Goal: Task Accomplishment & Management: Manage account settings

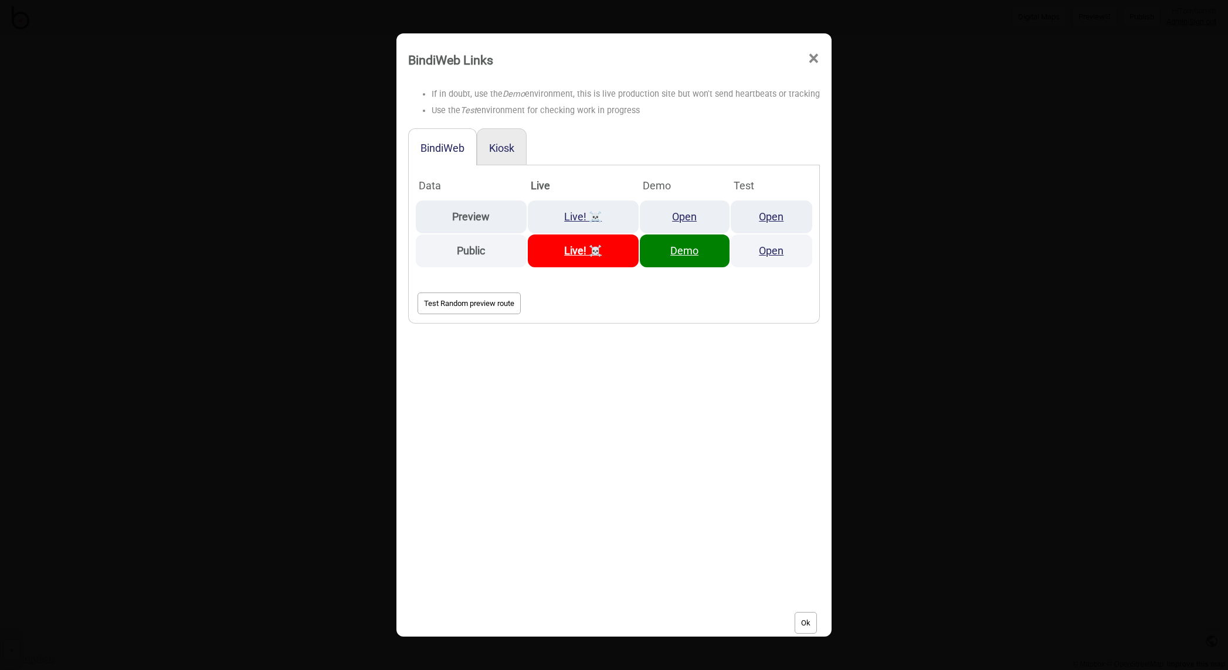
drag, startPoint x: 0, startPoint y: 0, endPoint x: 810, endPoint y: 56, distance: 812.1
click at [810, 56] on span "×" at bounding box center [813, 58] width 12 height 39
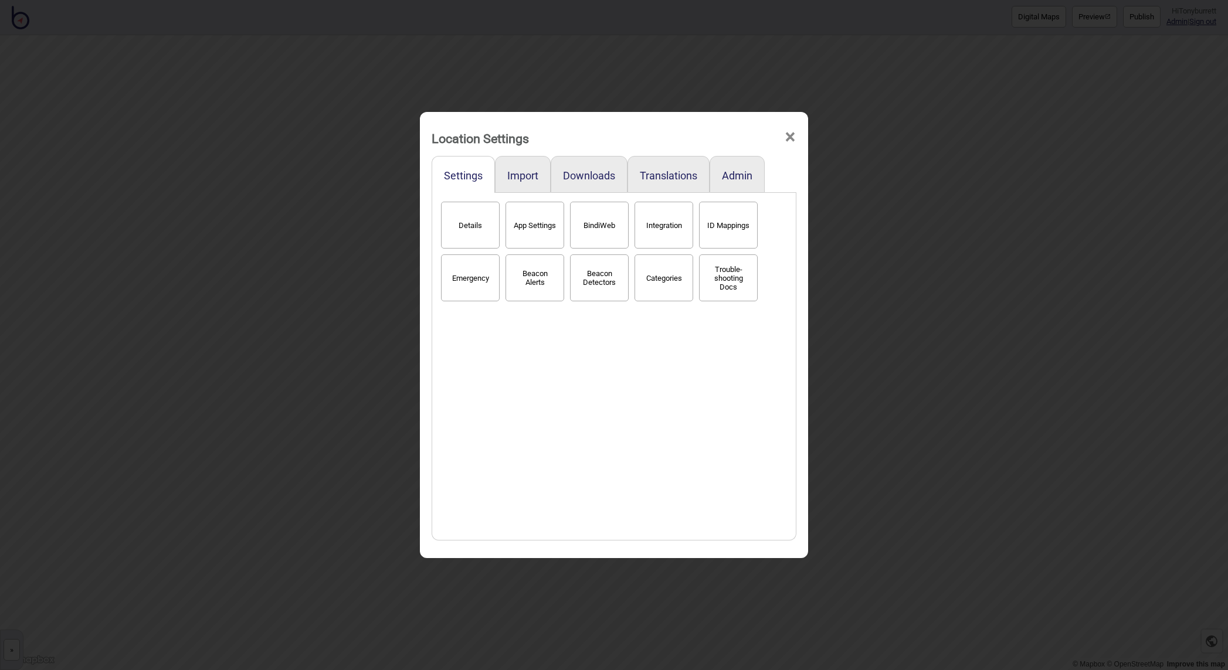
click at [789, 135] on span "×" at bounding box center [790, 137] width 12 height 39
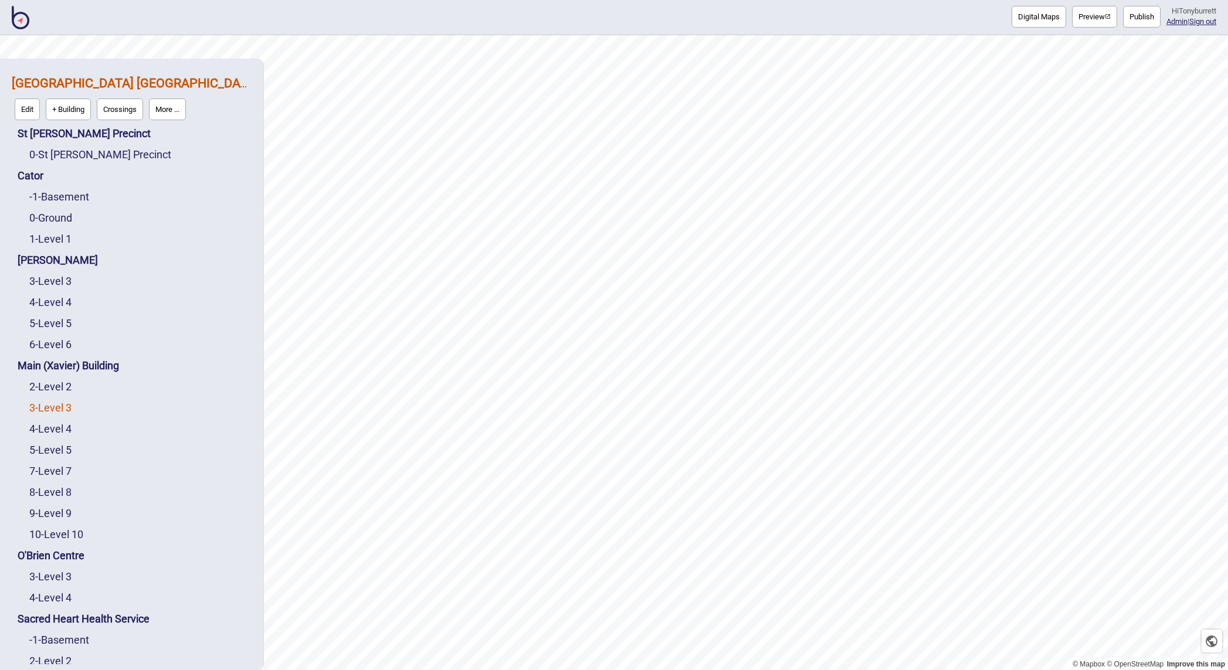
click at [52, 404] on link "3 - Level 3" at bounding box center [50, 408] width 42 height 12
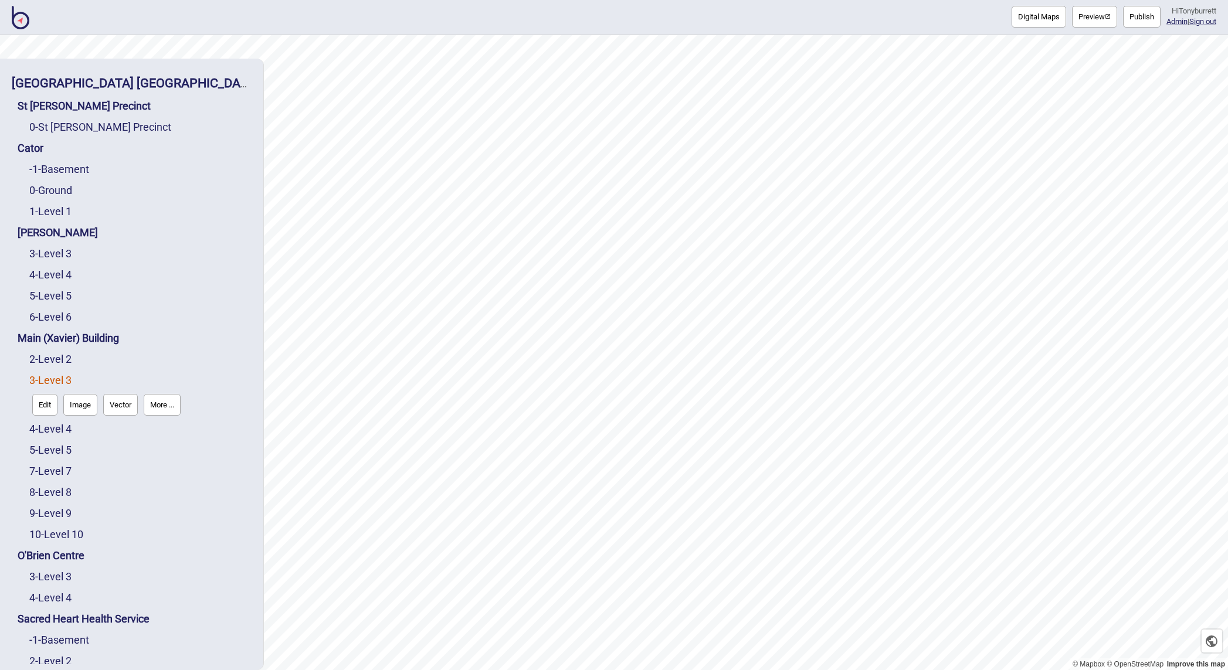
click at [37, 403] on button "Edit" at bounding box center [44, 405] width 25 height 22
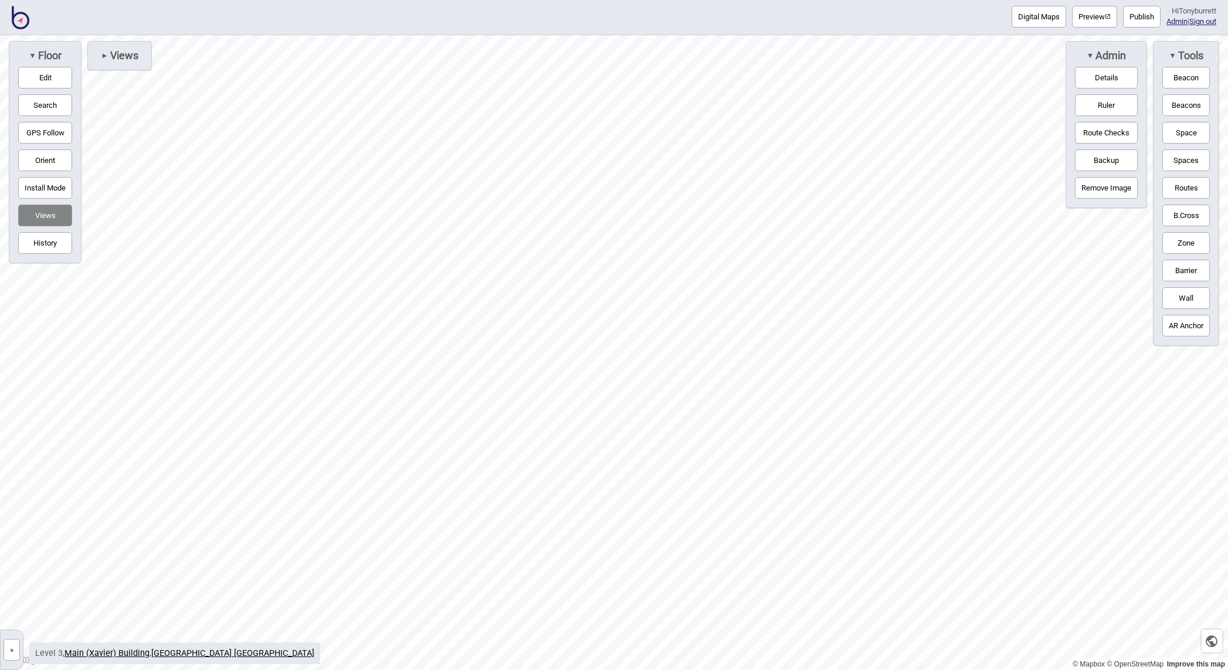
click at [129, 55] on span "Views" at bounding box center [123, 55] width 30 height 13
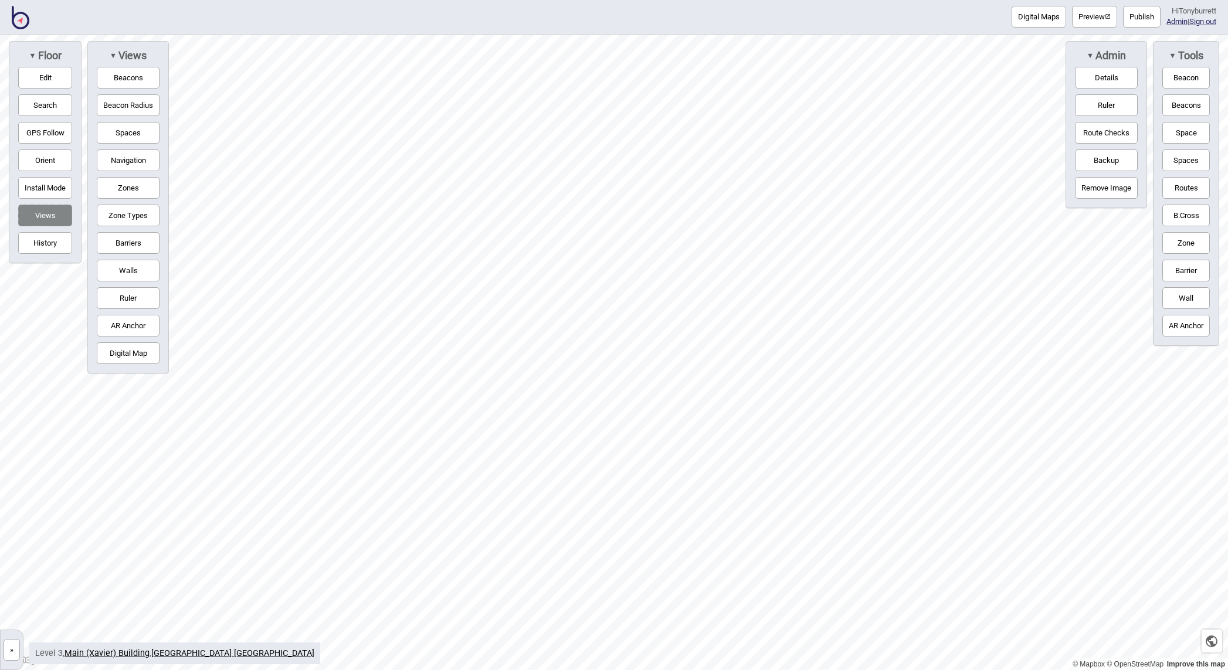
click at [121, 132] on button "Spaces" at bounding box center [128, 133] width 63 height 22
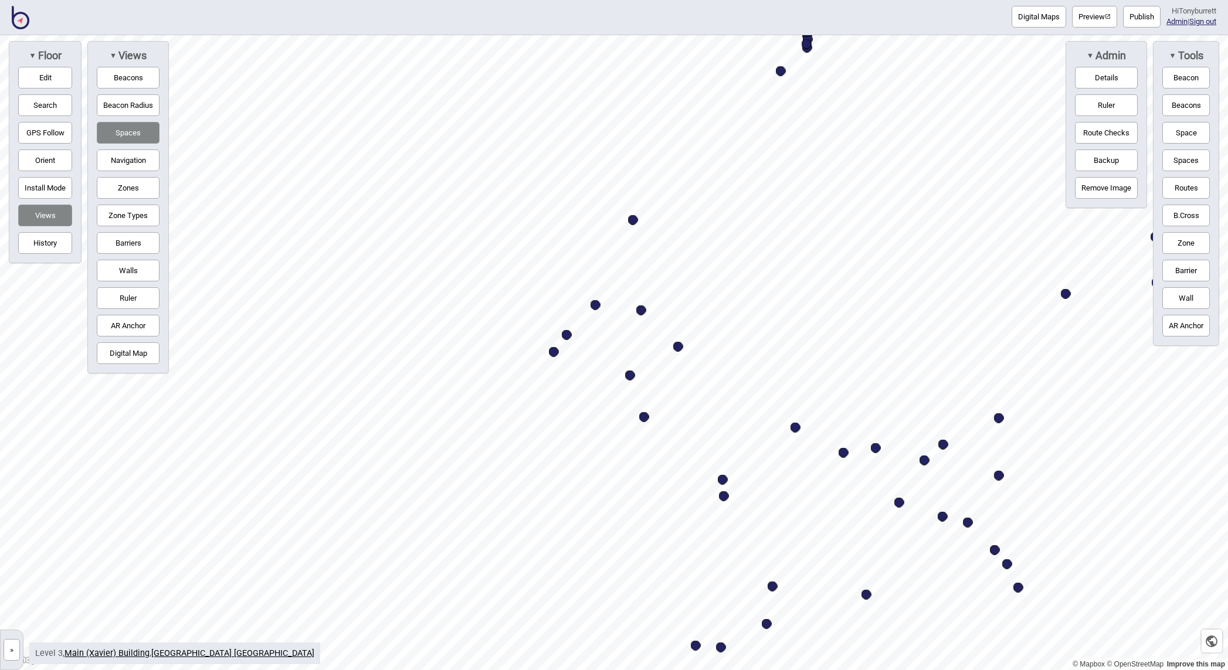
click at [632, 377] on div "Map marker" at bounding box center [630, 375] width 10 height 10
select select "Information and Assistance"
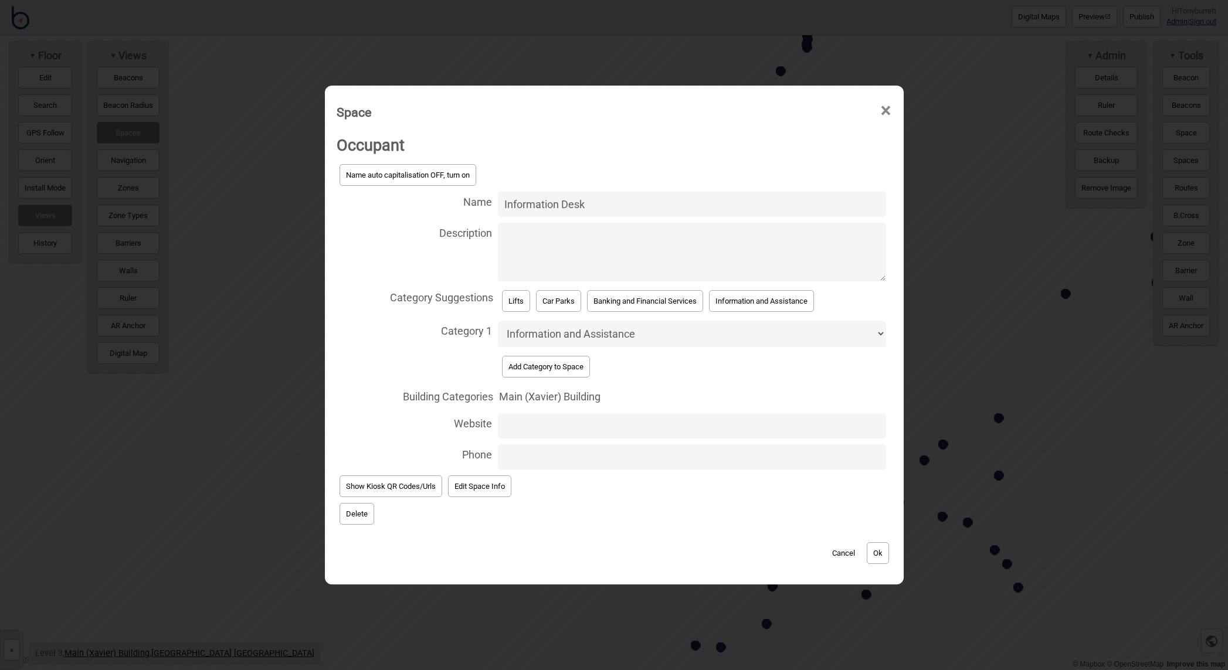
click at [767, 245] on textarea "Description" at bounding box center [691, 252] width 387 height 59
type textarea "The St Vincent's Information Desk is staffed from Monday to Friday from 9am to …"
click at [513, 428] on input "Website" at bounding box center [691, 425] width 387 height 25
paste input "https://www.svhs.org.au/Images/UserUploadedImages/5072/DSC05966.JPG"
type input "https://www.svhs.org.au/Images/UserUploadedImages/5072/DSC05966.JPG"
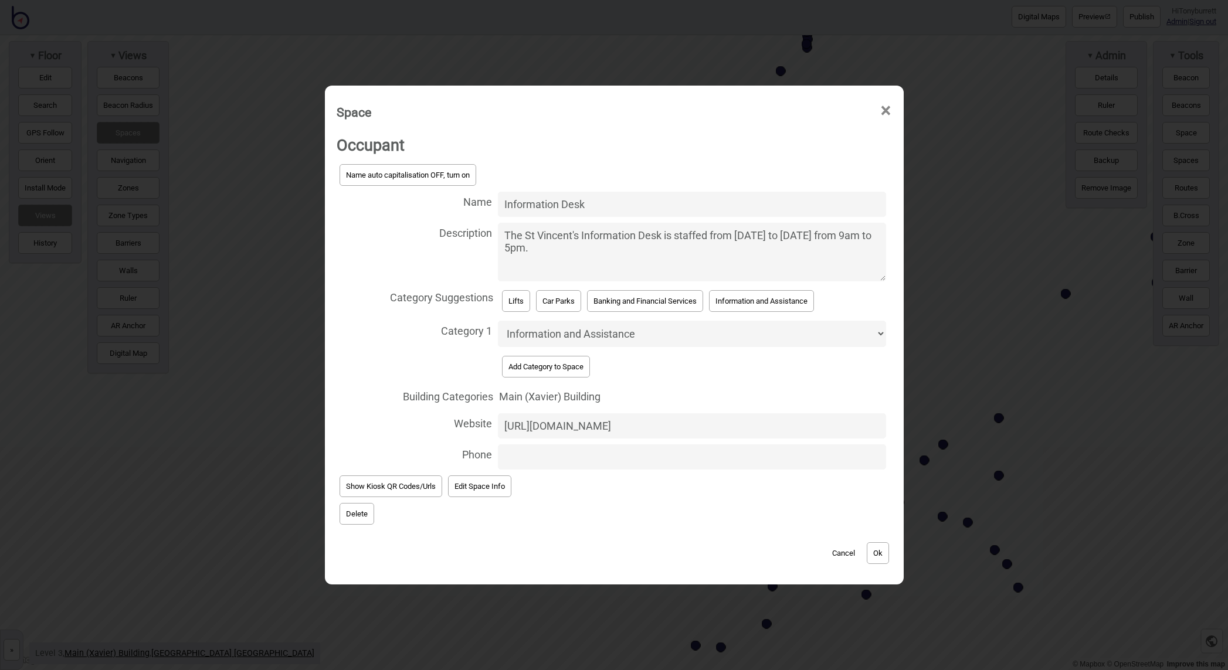
drag, startPoint x: 526, startPoint y: 450, endPoint x: 639, endPoint y: 440, distance: 113.0
click at [529, 450] on input "Phone" at bounding box center [691, 456] width 387 height 25
click at [622, 518] on span "Delete" at bounding box center [613, 514] width 555 height 28
click at [504, 451] on input "0424201554" at bounding box center [691, 456] width 387 height 25
drag, startPoint x: 508, startPoint y: 450, endPoint x: 491, endPoint y: 450, distance: 16.4
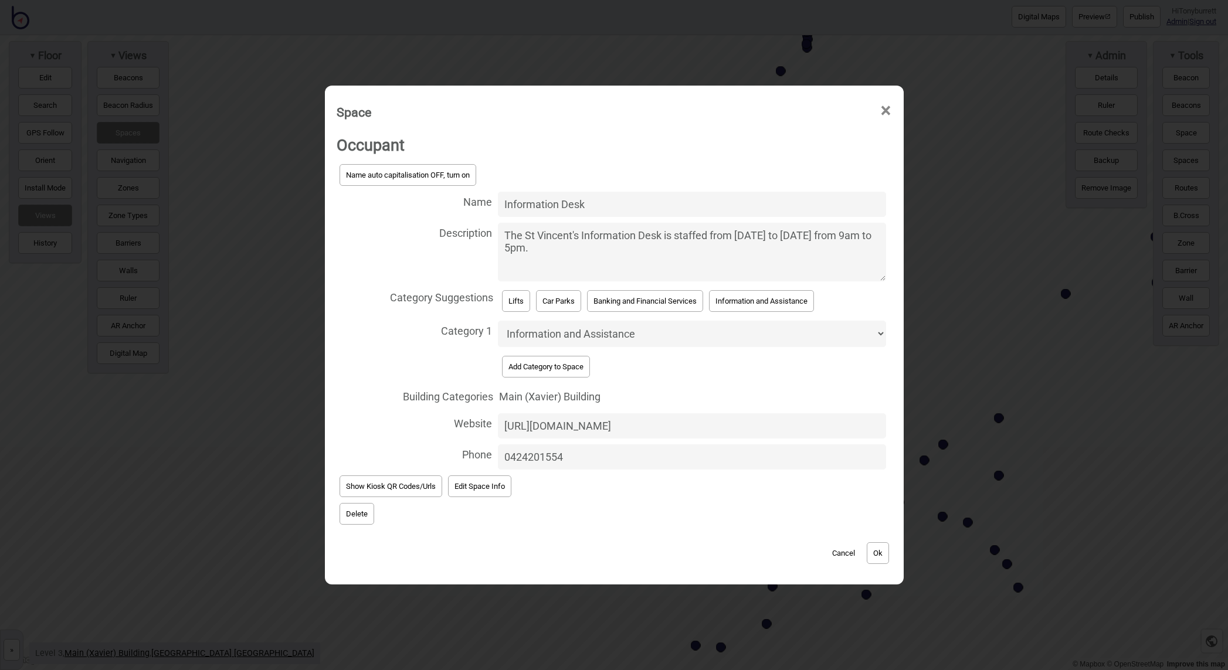
click at [491, 450] on label "Phone 0424201554" at bounding box center [613, 456] width 555 height 31
click at [498, 450] on input "0424201554" at bounding box center [691, 456] width 387 height 25
type input "+61424201554"
click at [539, 488] on div "Occupant Name auto capitalisation OFF, turn on Name Information Desk Descriptio…" at bounding box center [613, 329] width 555 height 398
click at [881, 550] on button "Ok" at bounding box center [877, 553] width 22 height 22
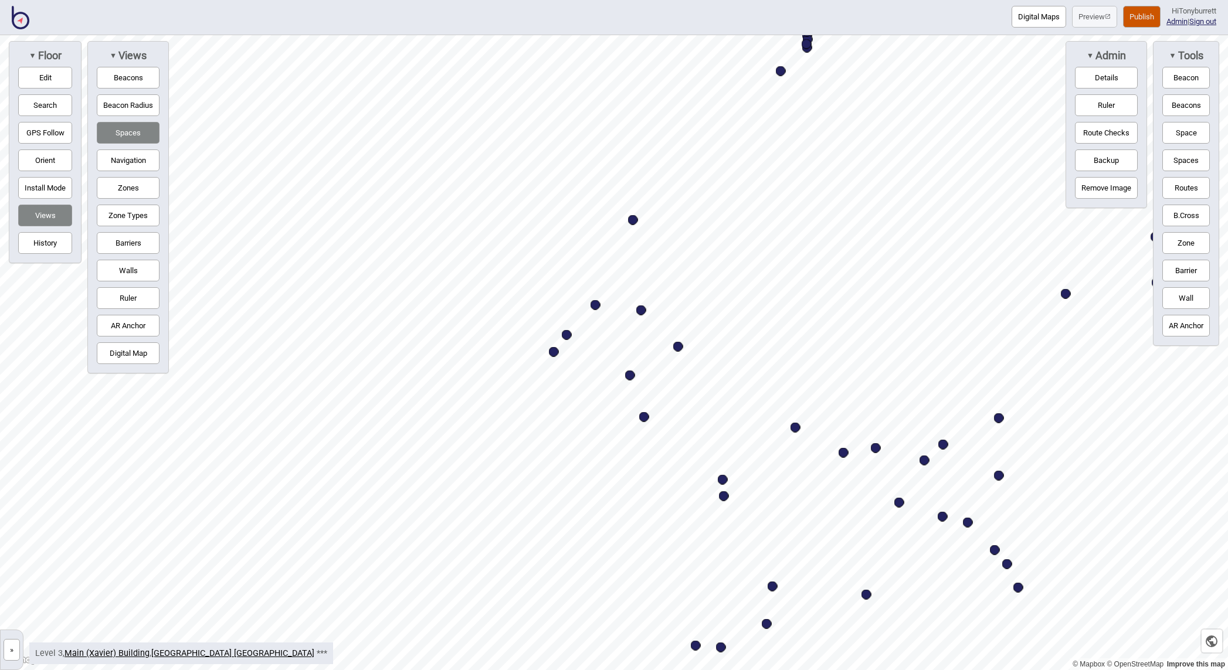
click at [1135, 18] on button "Publish" at bounding box center [1142, 17] width 38 height 22
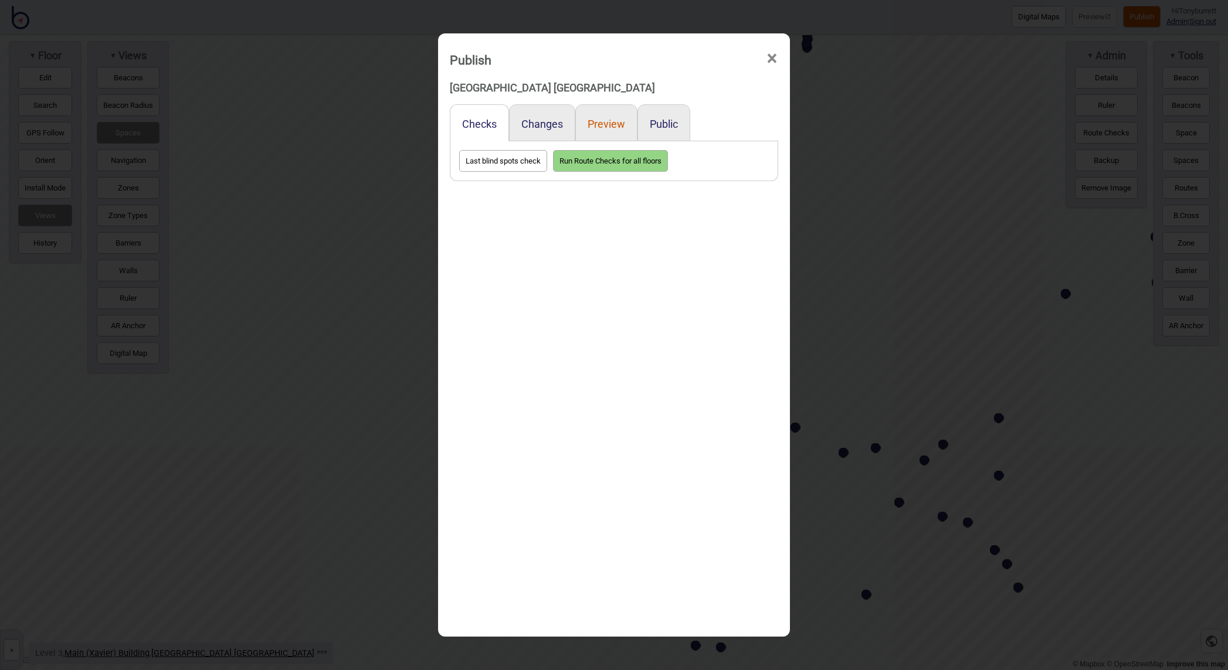
click at [604, 127] on button "Preview" at bounding box center [606, 124] width 38 height 12
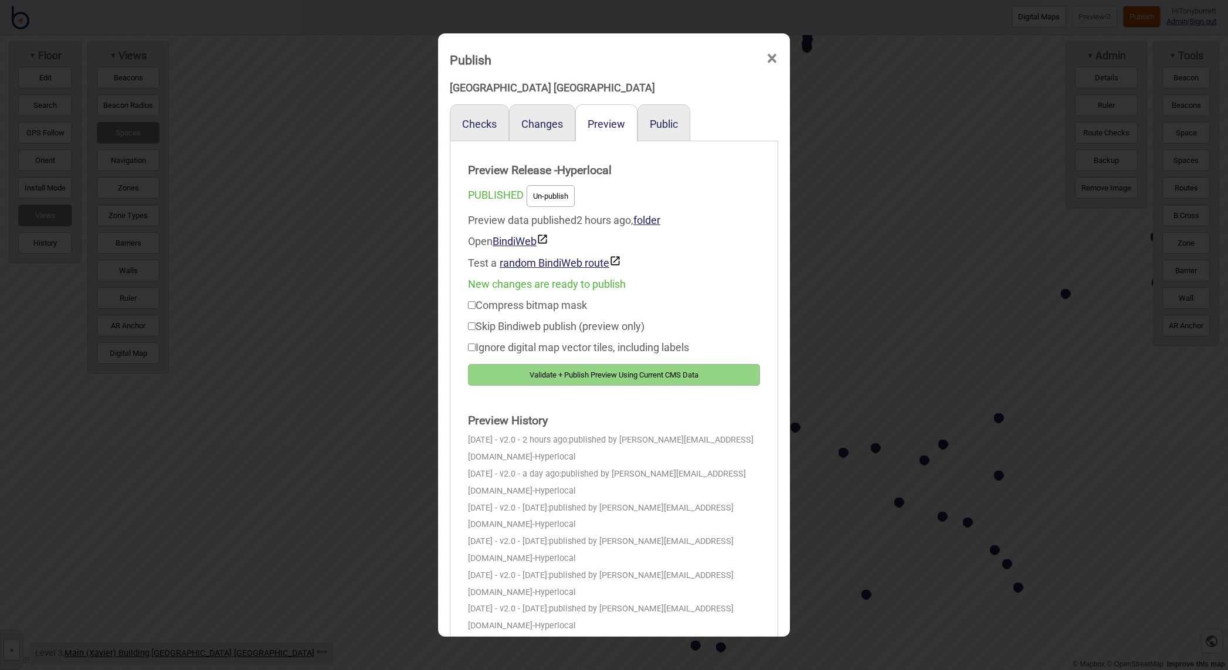
click at [586, 368] on button "Validate + Publish Preview Using Current CMS Data" at bounding box center [614, 375] width 292 height 22
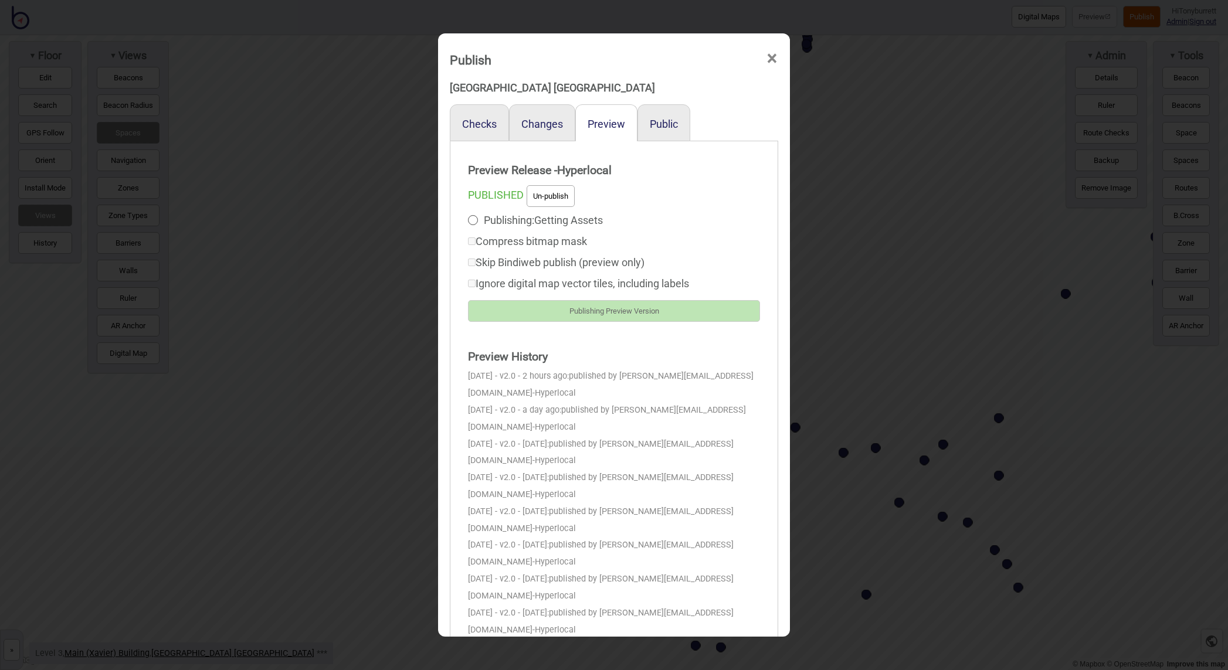
click at [775, 59] on span "×" at bounding box center [772, 58] width 12 height 39
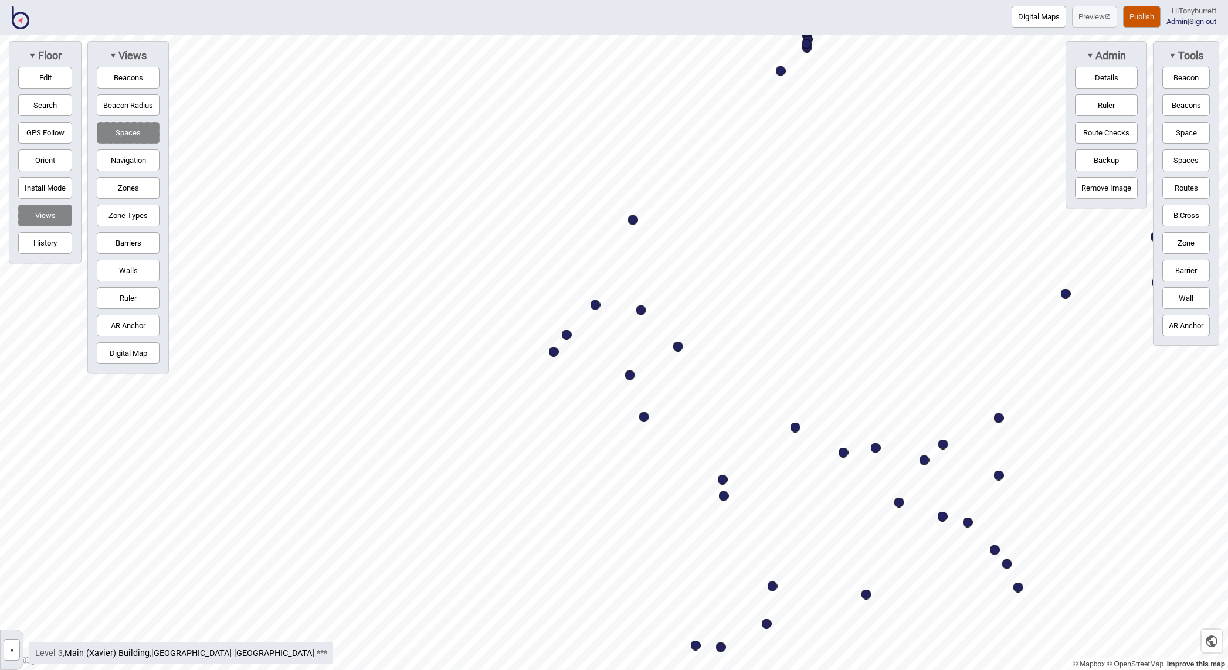
click at [630, 374] on div "Map marker" at bounding box center [630, 375] width 10 height 10
select select "Information and Assistance"
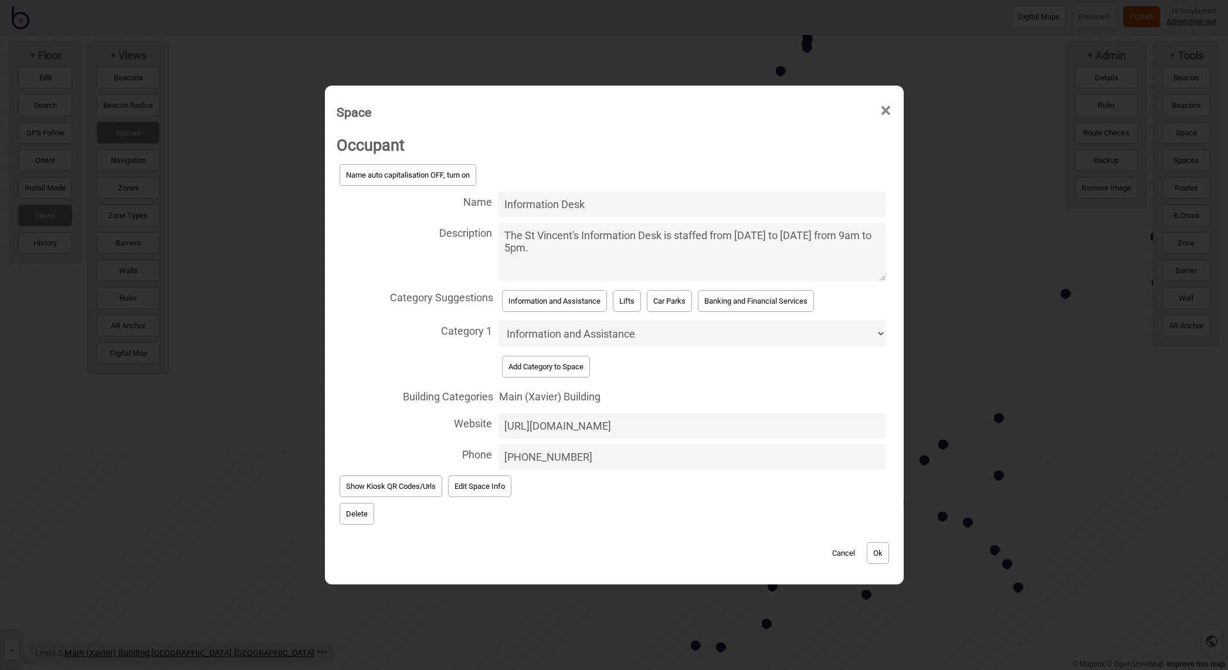
click at [626, 422] on input "https://www.svhs.org.au/Images/UserUploadedImages/5072/DSC05966.JPG" at bounding box center [691, 425] width 387 height 25
click at [521, 270] on textarea "The St Vincent's Information Desk is staffed from Monday to Friday from 9am to …" at bounding box center [691, 252] width 387 height 59
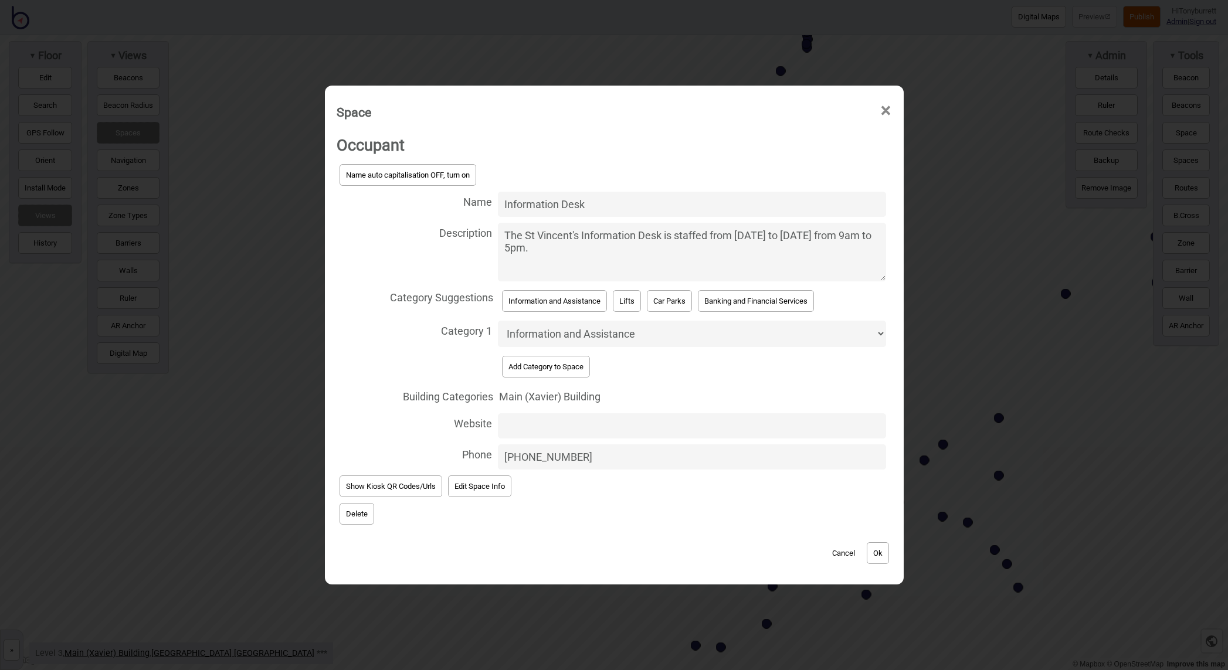
drag, startPoint x: 521, startPoint y: 275, endPoint x: 569, endPoint y: 267, distance: 48.1
click at [523, 275] on textarea "The St Vincent's Information Desk is staffed from Monday to Friday from 9am to …" at bounding box center [691, 252] width 387 height 59
paste textarea "https://www.svhs.org.au/Images/UserUploadedImages/5072/DSC05966.JPG"
type textarea "The St Vincent's Information Desk is staffed from Monday to Friday from 9am to …"
click at [527, 420] on input "Website" at bounding box center [691, 425] width 387 height 25
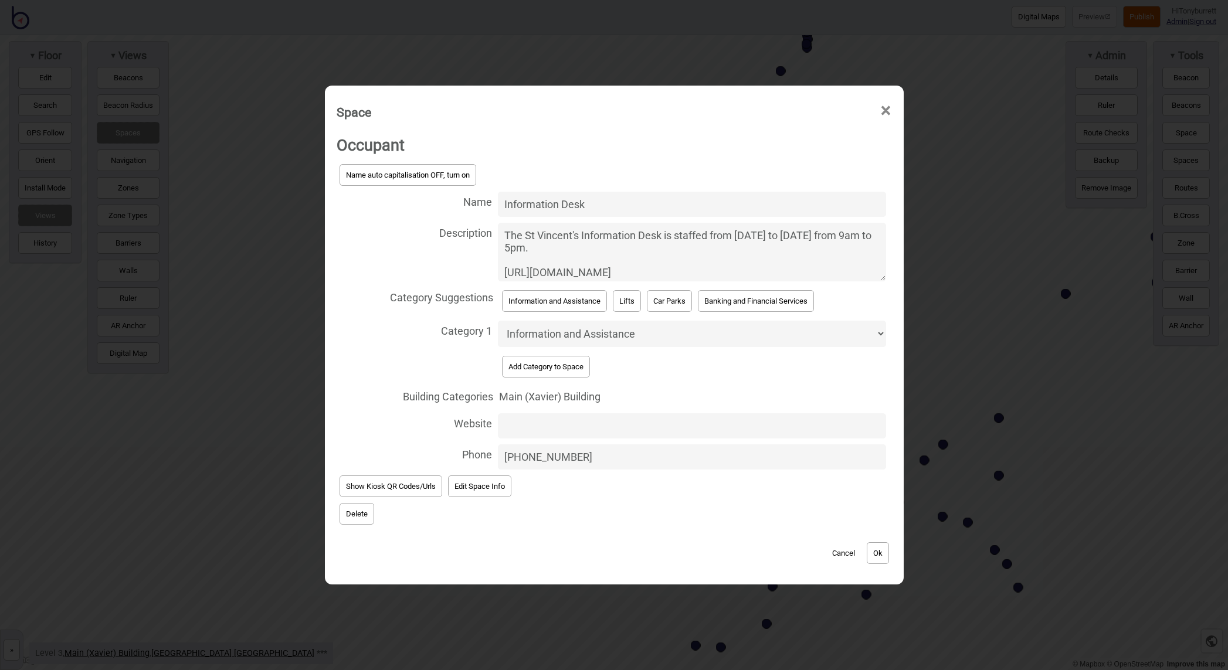
paste input "https://www.svhs.org.au"
type input "https://www.svhs.org.au"
click at [883, 548] on button "Ok" at bounding box center [877, 553] width 22 height 22
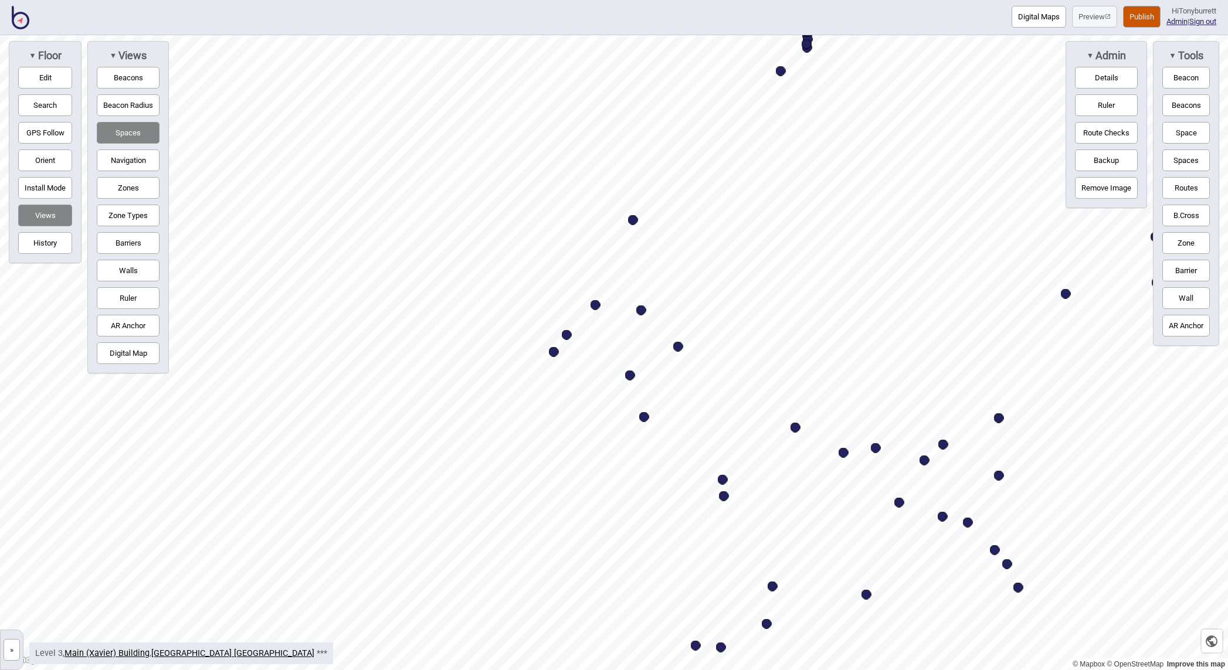
click at [1133, 16] on button "Publish" at bounding box center [1142, 17] width 38 height 22
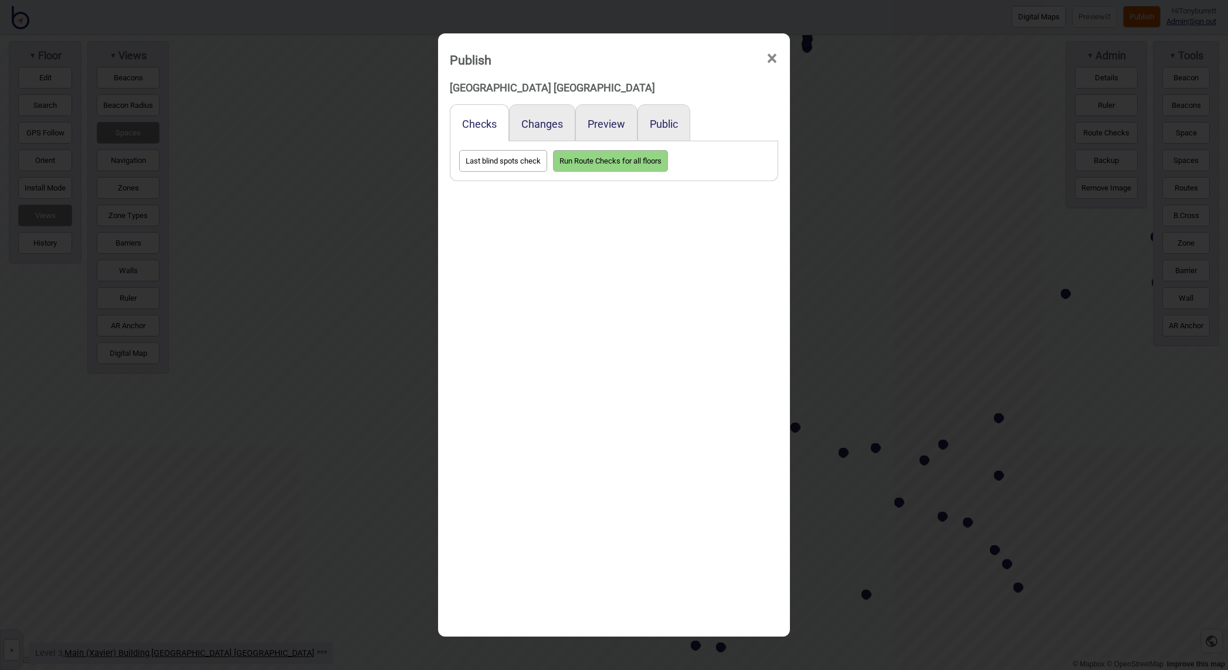
click at [598, 116] on div "Preview" at bounding box center [606, 122] width 62 height 37
click at [598, 121] on button "Preview" at bounding box center [606, 124] width 38 height 12
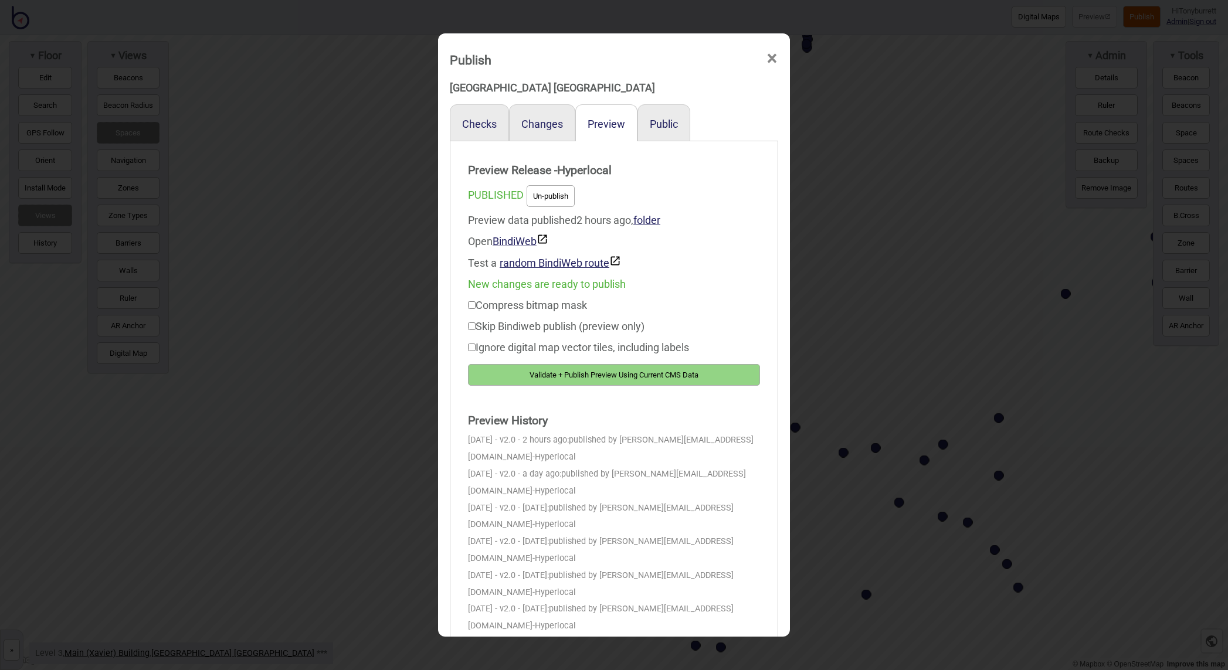
drag, startPoint x: 594, startPoint y: 379, endPoint x: 654, endPoint y: 333, distance: 75.6
click at [596, 379] on button "Validate + Publish Preview Using Current CMS Data" at bounding box center [614, 375] width 292 height 22
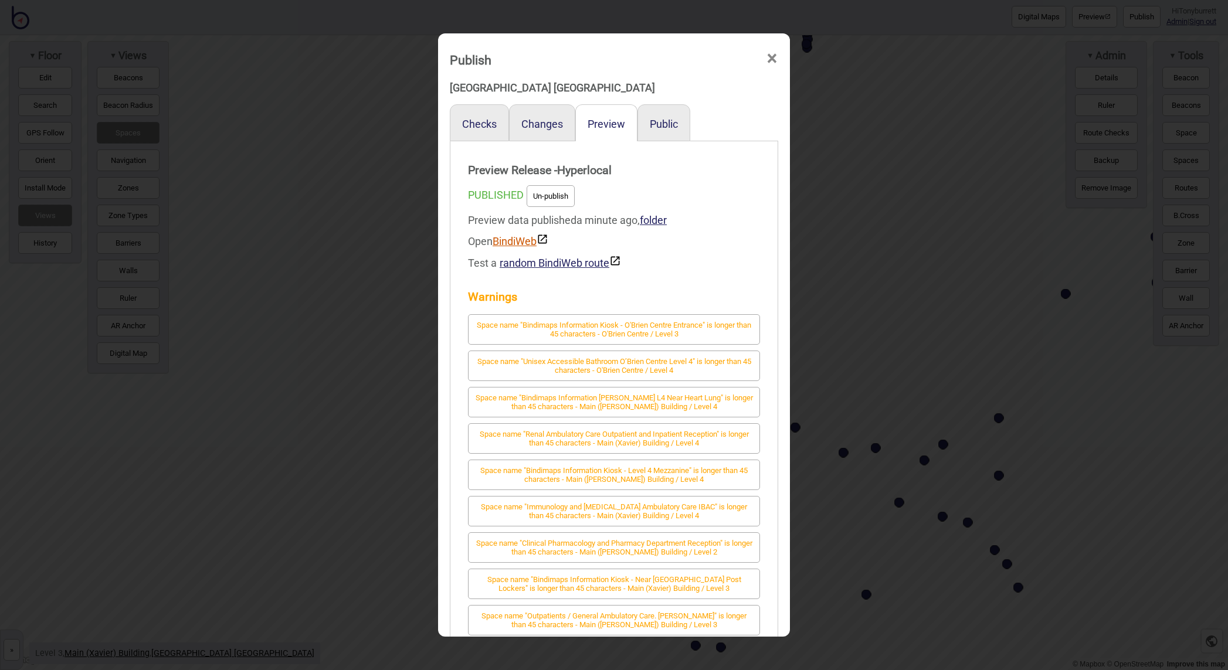
click at [503, 246] on link "BindiWeb" at bounding box center [520, 241] width 56 height 12
click at [776, 55] on span "×" at bounding box center [772, 58] width 12 height 39
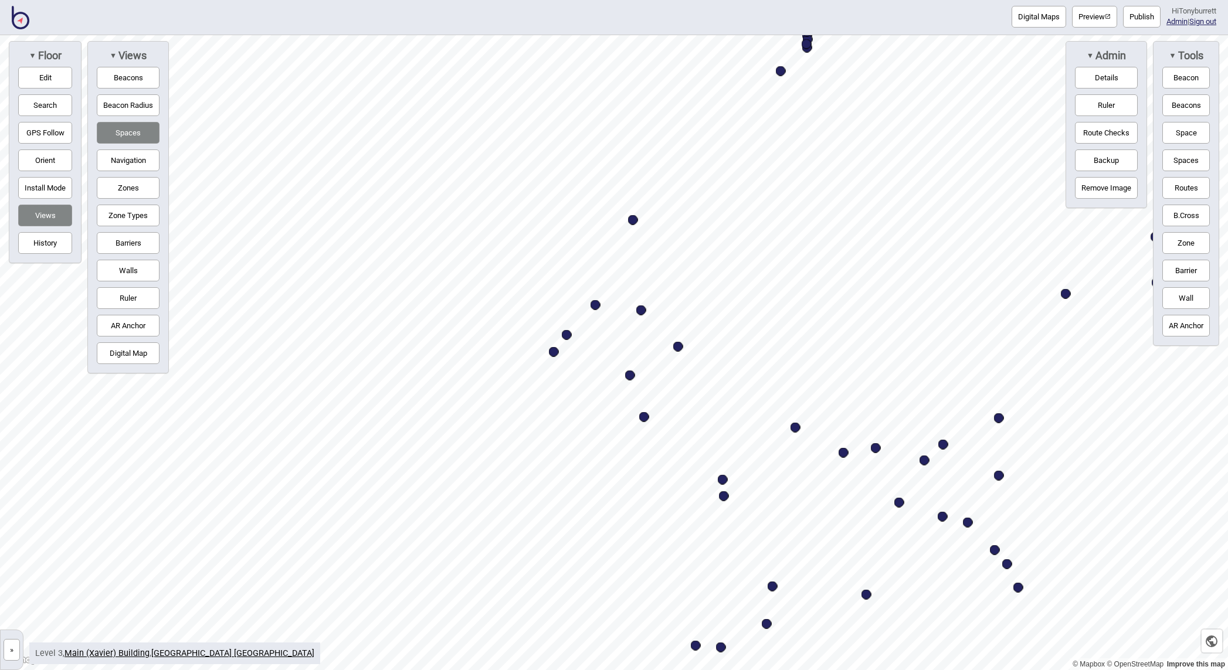
click at [632, 380] on div "Map marker" at bounding box center [630, 375] width 10 height 10
select select "Information and Assistance"
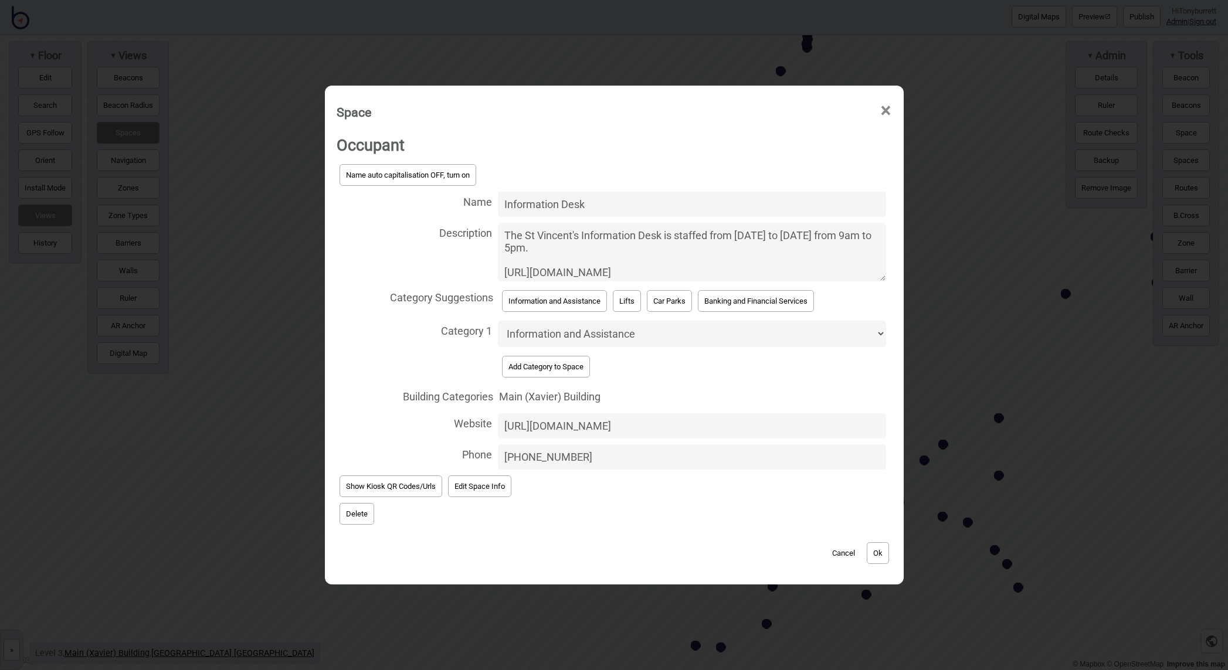
drag, startPoint x: 520, startPoint y: 455, endPoint x: 476, endPoint y: 450, distance: 44.3
click at [476, 450] on label "Phone +61424201554" at bounding box center [613, 456] width 555 height 31
click at [498, 450] on input "+61424201554" at bounding box center [691, 456] width 387 height 25
type input "0424201554"
click at [575, 508] on span "Delete" at bounding box center [613, 514] width 555 height 28
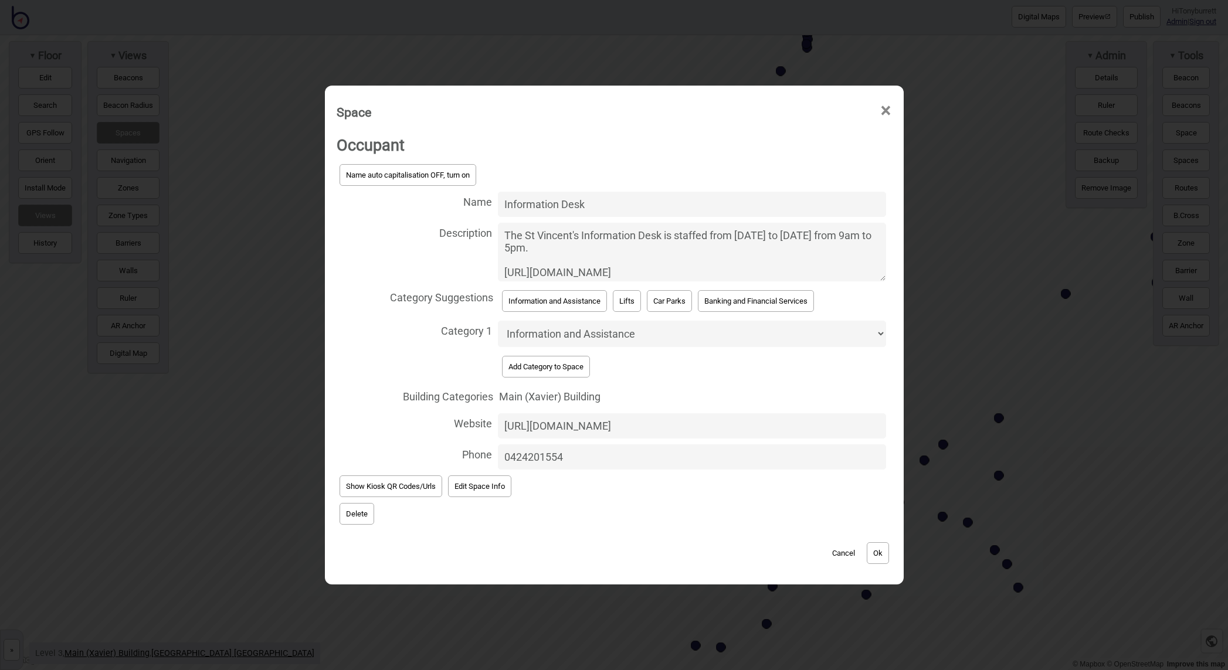
click at [878, 552] on button "Ok" at bounding box center [877, 553] width 22 height 22
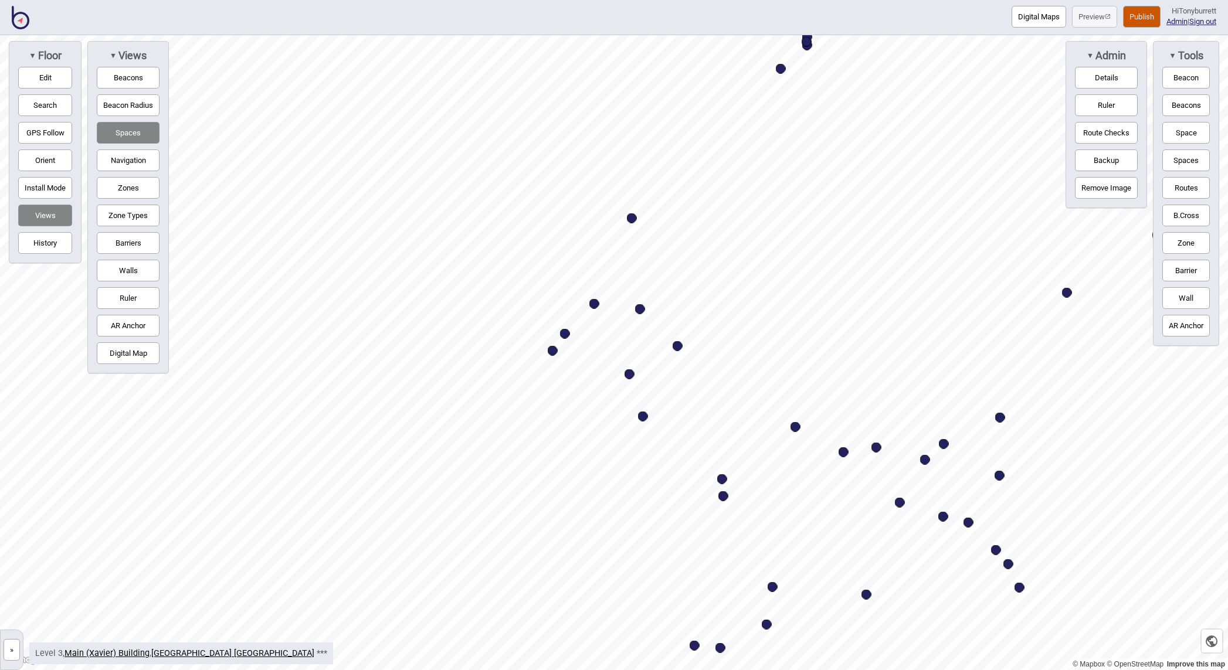
click at [1130, 16] on button "Publish" at bounding box center [1142, 17] width 38 height 22
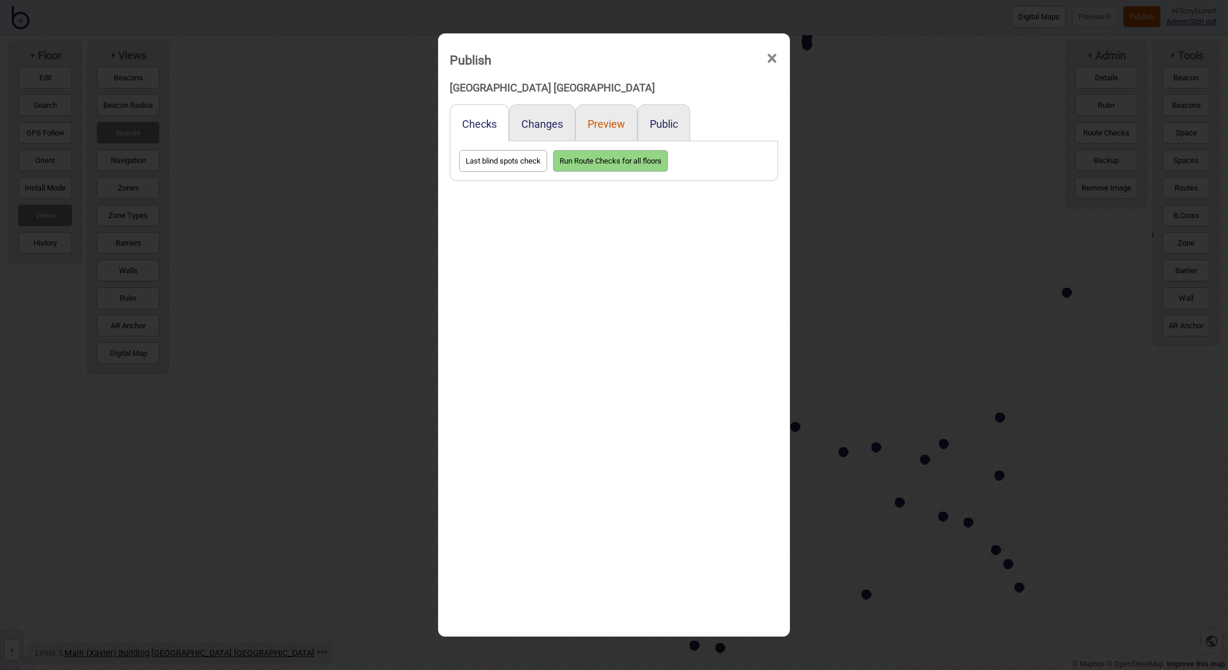
click at [607, 124] on button "Preview" at bounding box center [606, 124] width 38 height 12
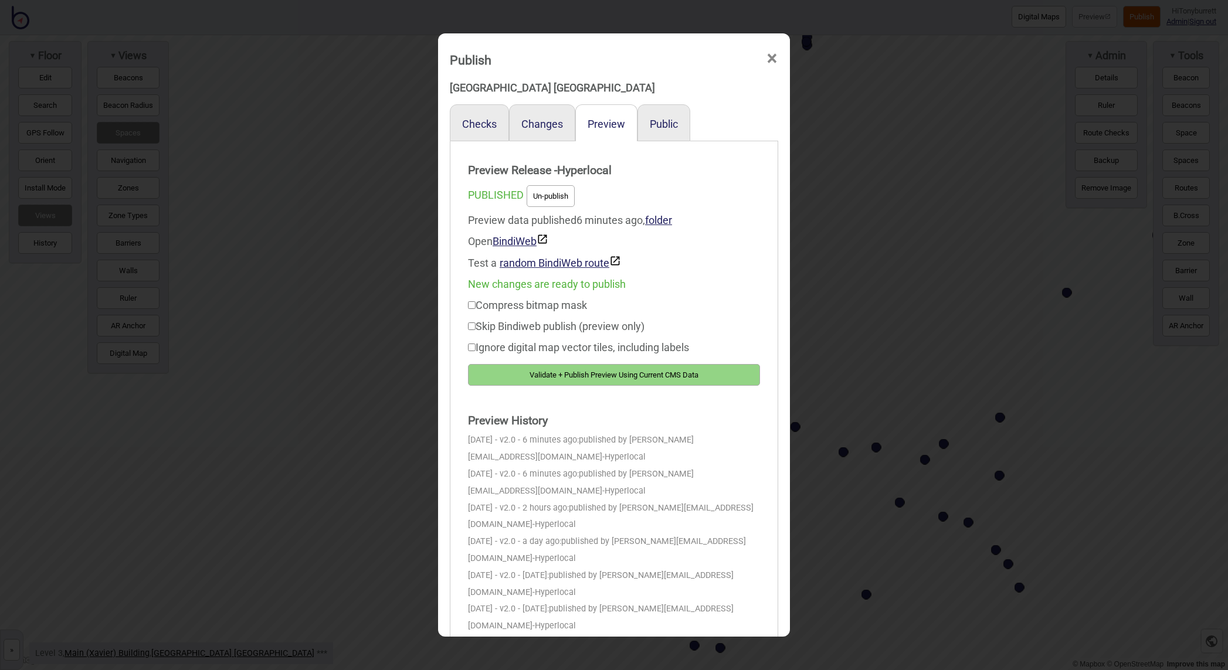
click at [579, 370] on button "Validate + Publish Preview Using Current CMS Data" at bounding box center [614, 375] width 292 height 22
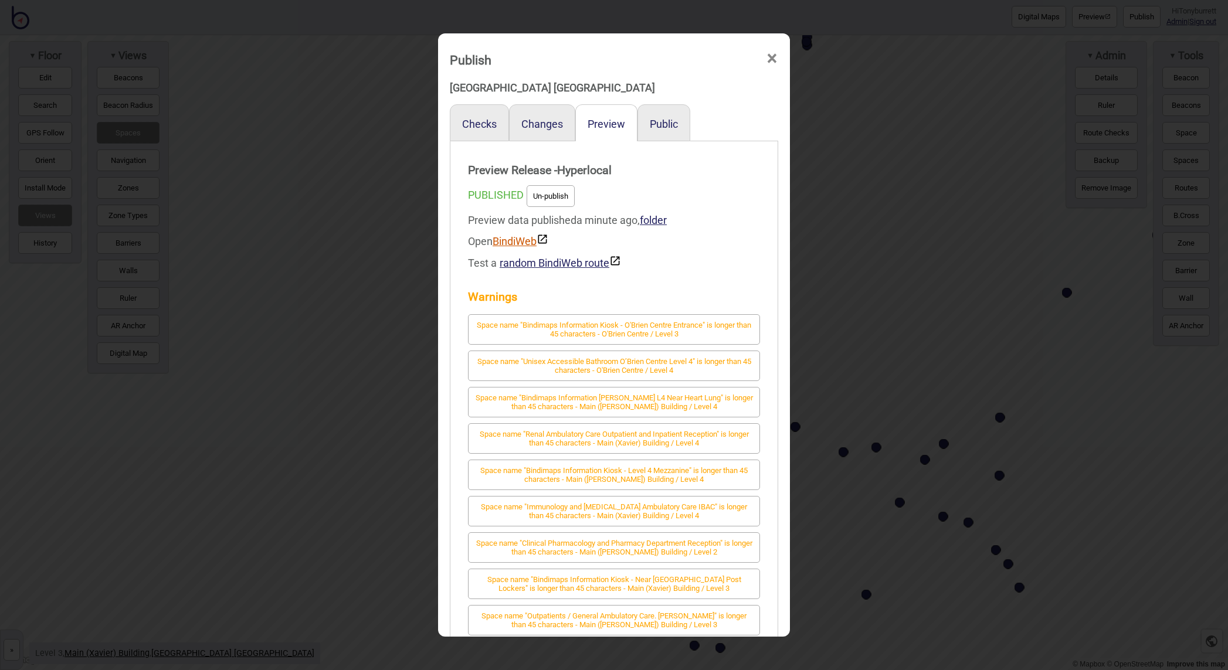
click at [506, 237] on link "BindiWeb" at bounding box center [520, 241] width 56 height 12
click at [773, 54] on span "×" at bounding box center [772, 58] width 12 height 39
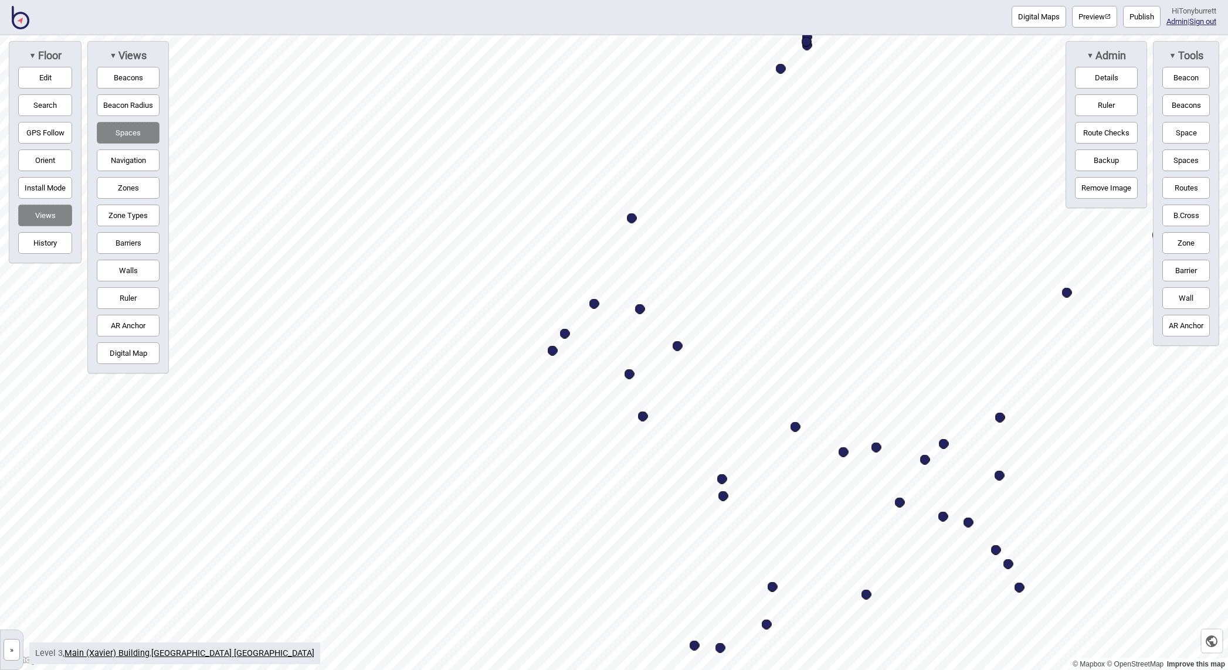
click at [13, 653] on button "»" at bounding box center [12, 650] width 16 height 22
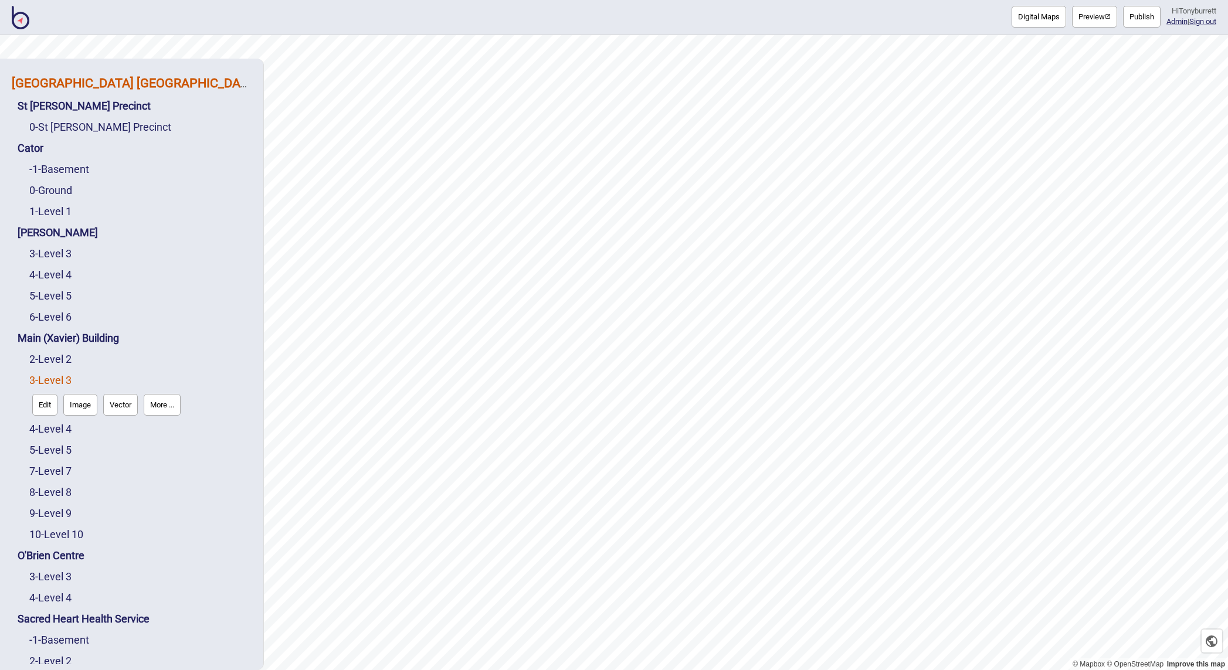
click at [162, 85] on strong "St Vincent's Public Hospital Sydney" at bounding box center [135, 83] width 247 height 15
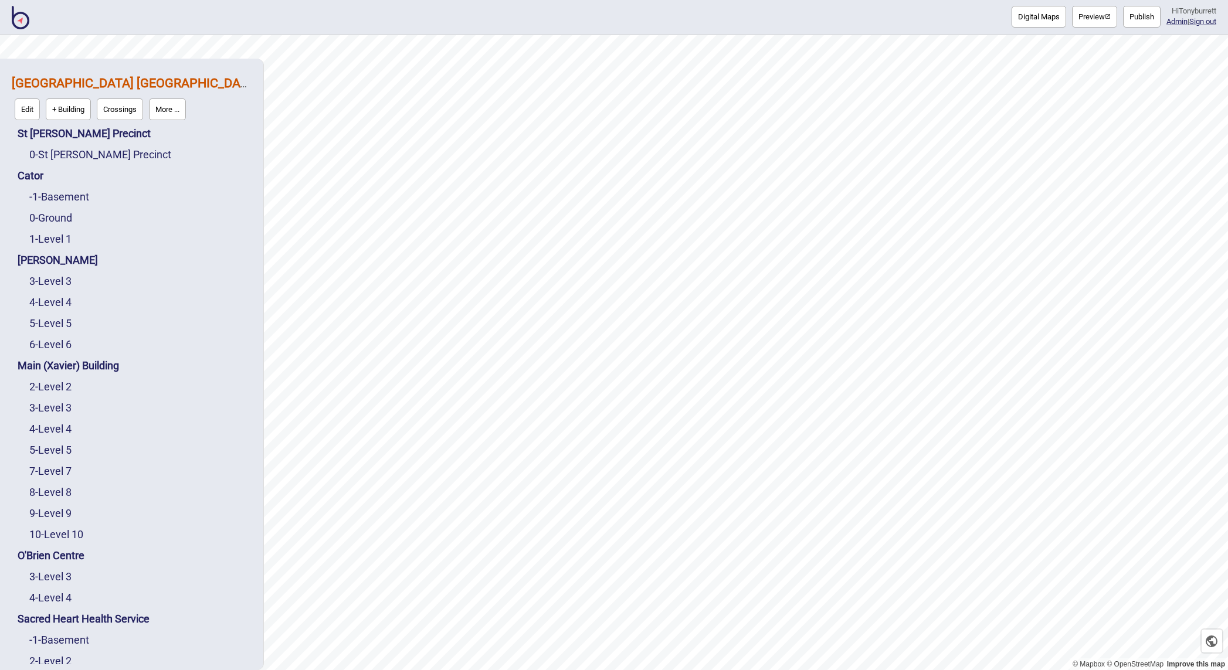
click at [168, 110] on button "More ..." at bounding box center [167, 109] width 37 height 22
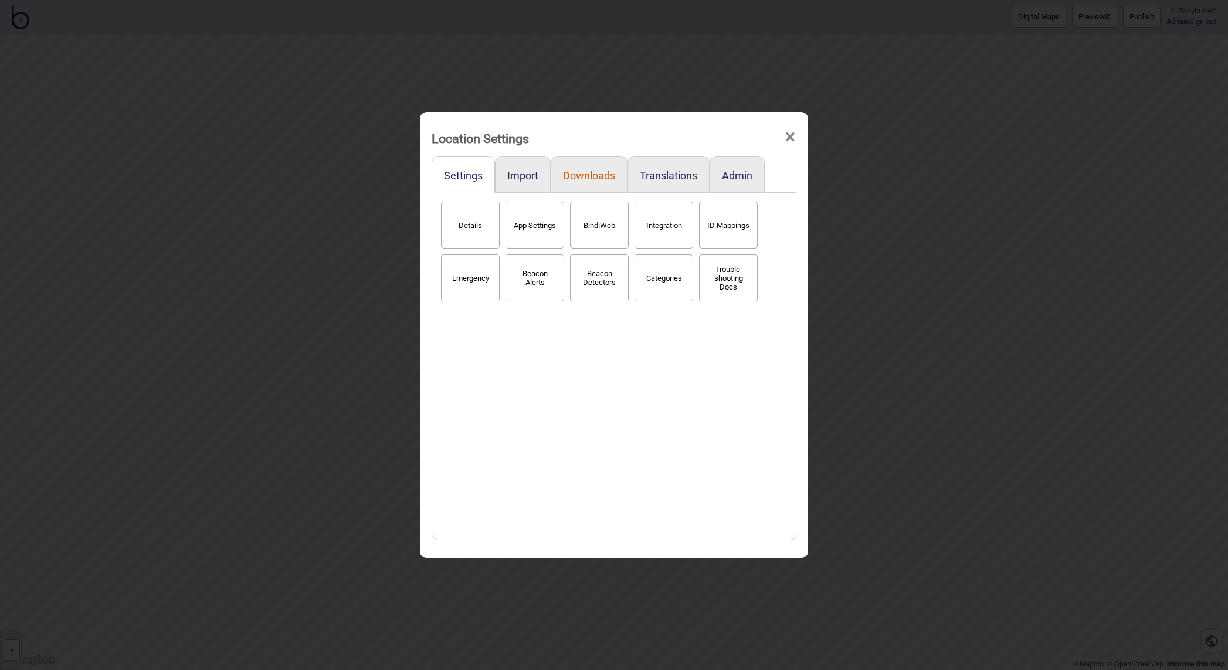
click at [590, 179] on button "Downloads" at bounding box center [589, 175] width 52 height 12
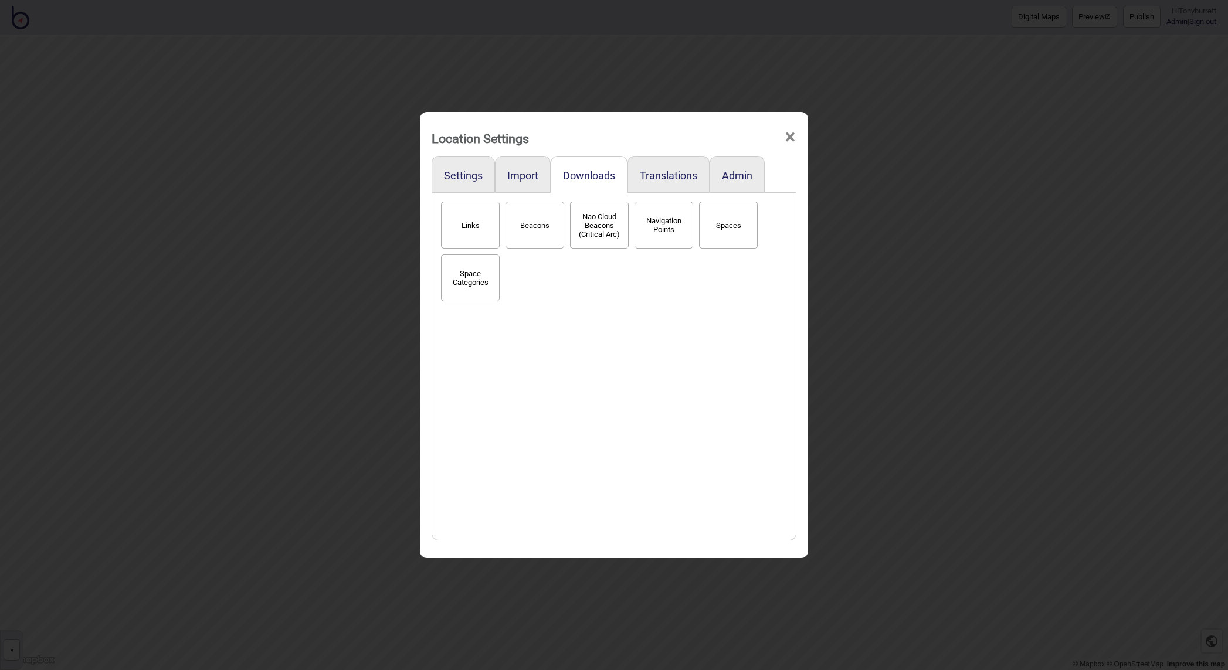
click at [741, 223] on button "Spaces" at bounding box center [728, 225] width 59 height 47
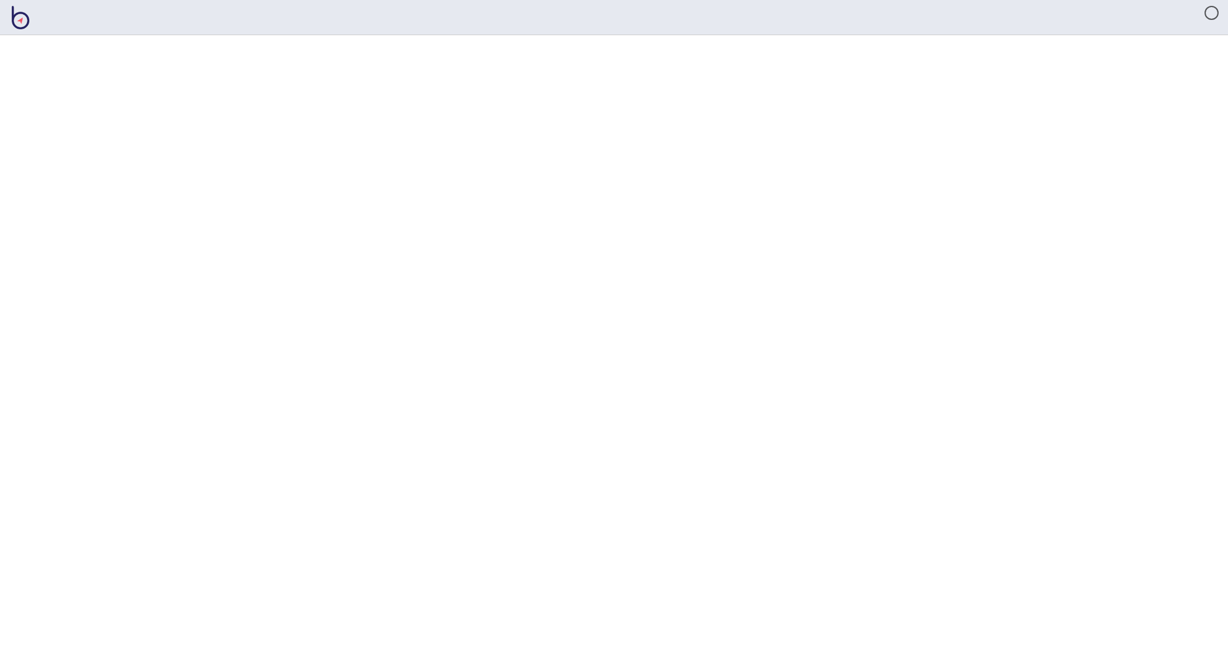
click at [685, 0] on html at bounding box center [614, 0] width 1228 height 0
